Goal: Task Accomplishment & Management: Use online tool/utility

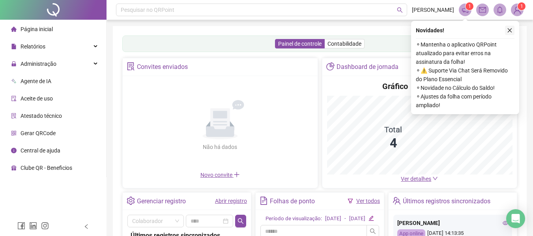
click at [509, 31] on icon "close" at bounding box center [510, 31] width 6 height 6
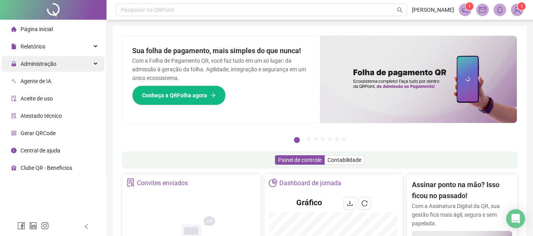
click at [52, 66] on span "Administração" at bounding box center [38, 64] width 36 height 6
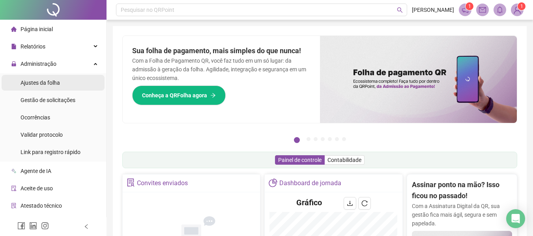
click at [61, 80] on li "Ajustes da folha" at bounding box center [53, 83] width 103 height 16
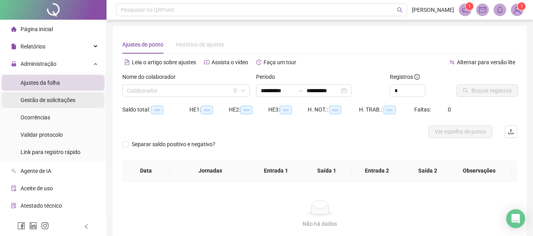
click at [73, 101] on span "Gestão de solicitações" at bounding box center [47, 100] width 55 height 6
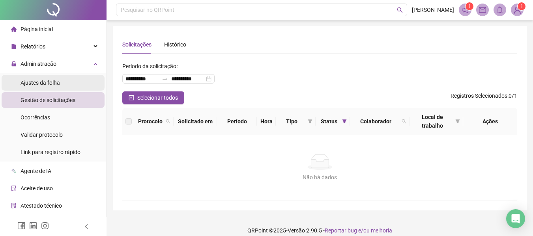
click at [77, 84] on li "Ajustes da folha" at bounding box center [53, 83] width 103 height 16
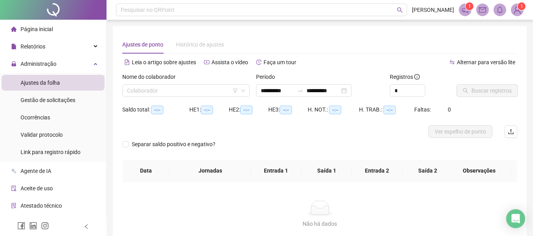
type input "**********"
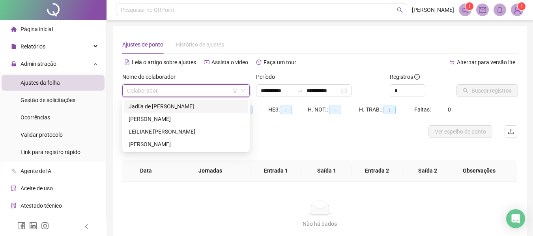
click at [170, 92] on input "search" at bounding box center [182, 91] width 111 height 12
click at [168, 118] on div "[PERSON_NAME]" at bounding box center [186, 119] width 115 height 9
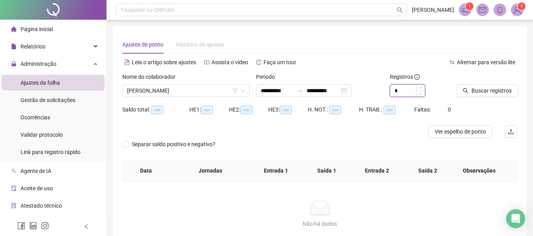
click at [402, 90] on input "*" at bounding box center [407, 91] width 35 height 12
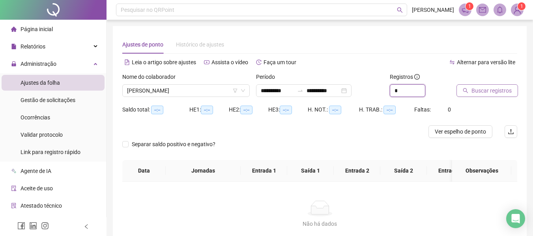
type input "*"
click at [490, 86] on button "Buscar registros" at bounding box center [486, 90] width 61 height 13
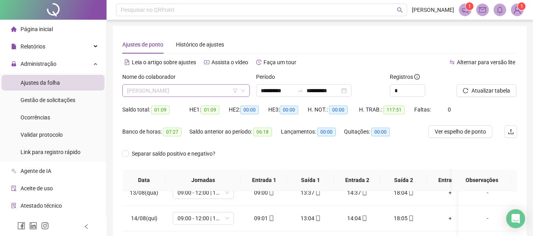
click at [203, 93] on span "[PERSON_NAME]" at bounding box center [186, 91] width 118 height 12
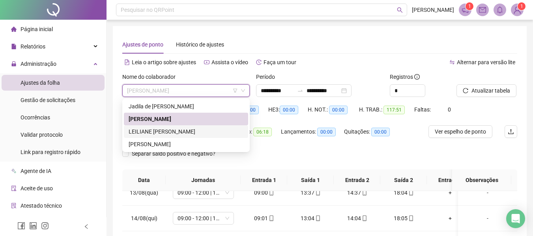
click at [180, 131] on div "LEILIANE [PERSON_NAME]" at bounding box center [186, 131] width 115 height 9
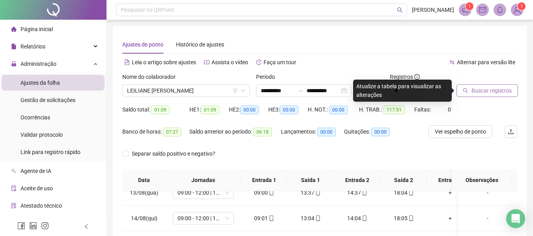
click at [487, 91] on span "Buscar registros" at bounding box center [491, 90] width 40 height 9
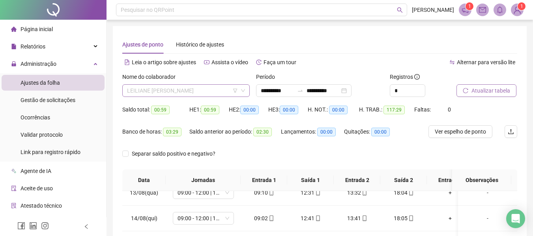
click at [196, 94] on span "LEILIANE [PERSON_NAME]" at bounding box center [186, 91] width 118 height 12
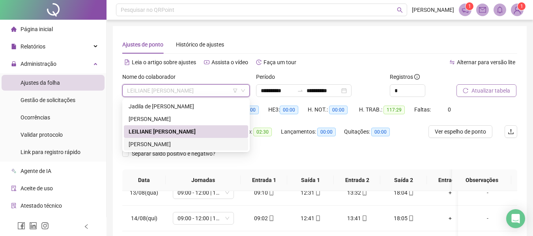
click at [218, 143] on div "[PERSON_NAME]" at bounding box center [186, 144] width 115 height 9
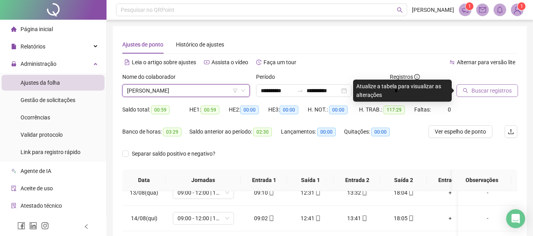
click at [474, 96] on button "Buscar registros" at bounding box center [486, 90] width 61 height 13
